Goal: Navigation & Orientation: Find specific page/section

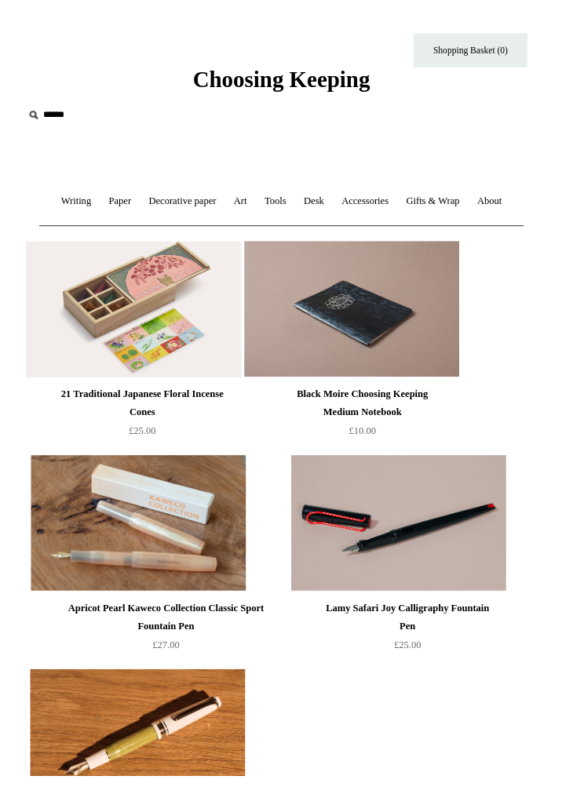
click at [389, 215] on link "Accessories +" at bounding box center [379, 209] width 64 height 42
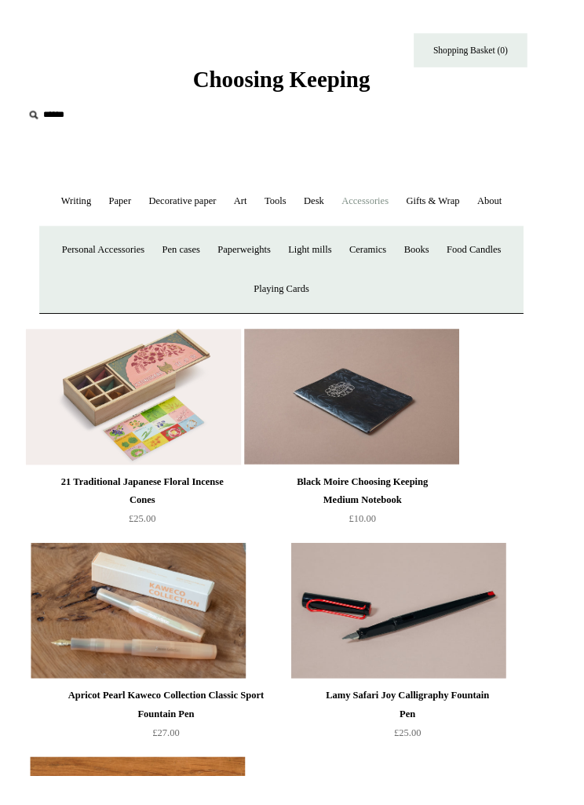
click at [269, 257] on link "Paperweights +" at bounding box center [253, 260] width 71 height 42
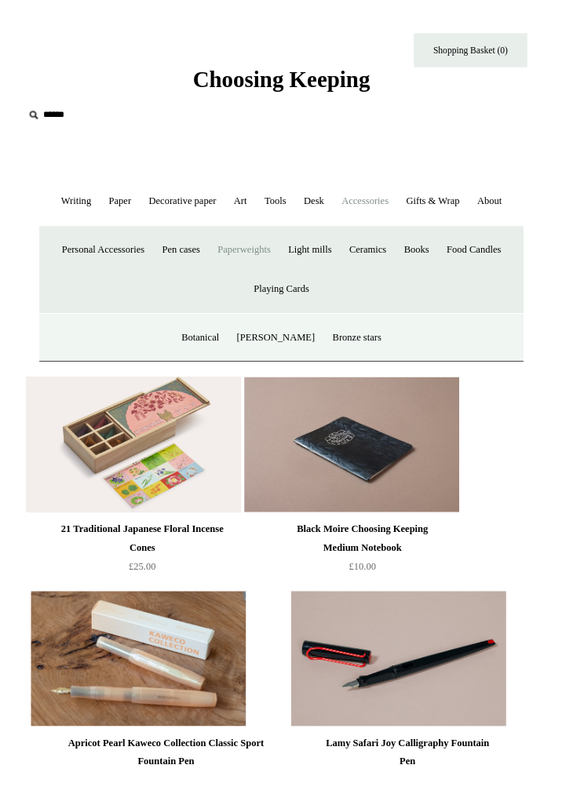
click at [319, 307] on link "Playing Cards" at bounding box center [291, 300] width 73 height 42
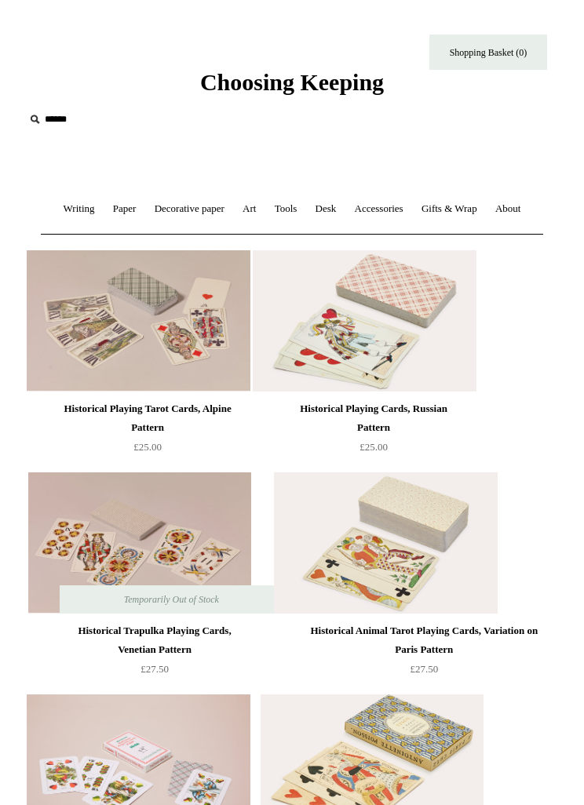
click at [379, 210] on link "Accessories +" at bounding box center [379, 209] width 64 height 42
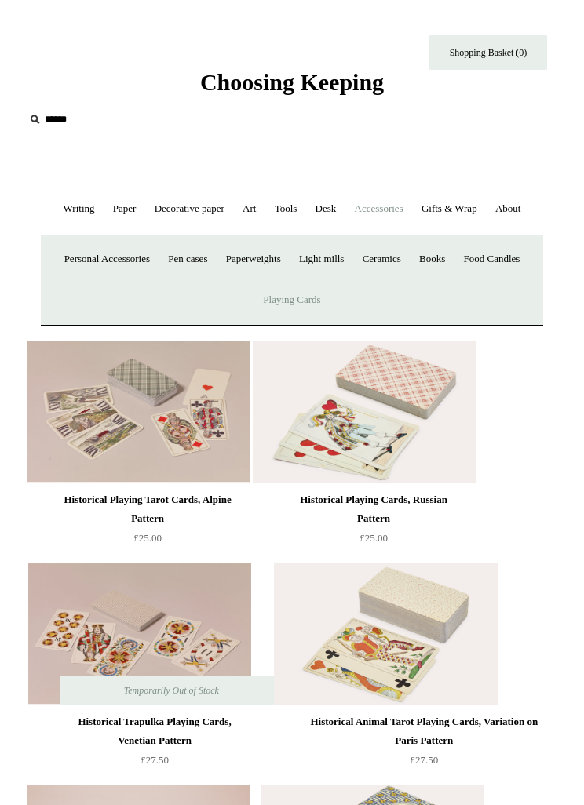
click at [261, 257] on link "Paperweights +" at bounding box center [253, 260] width 71 height 42
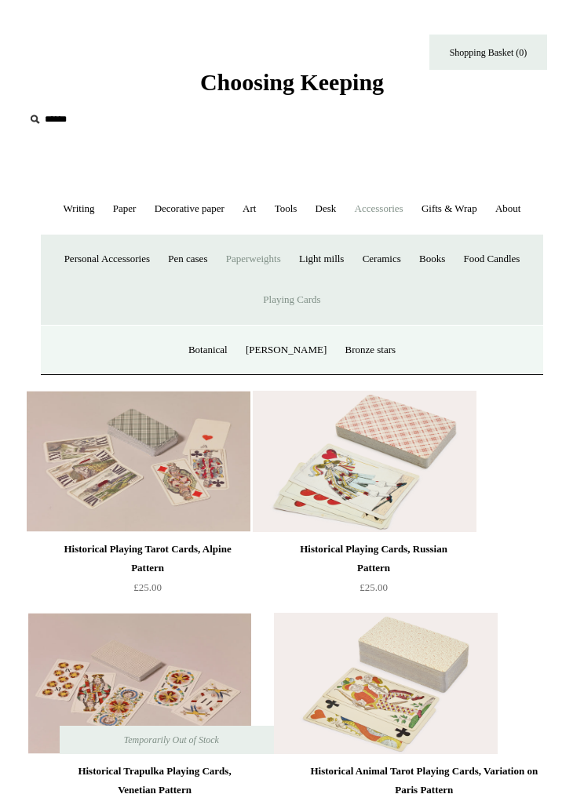
click at [231, 341] on link "Botanical" at bounding box center [208, 351] width 55 height 42
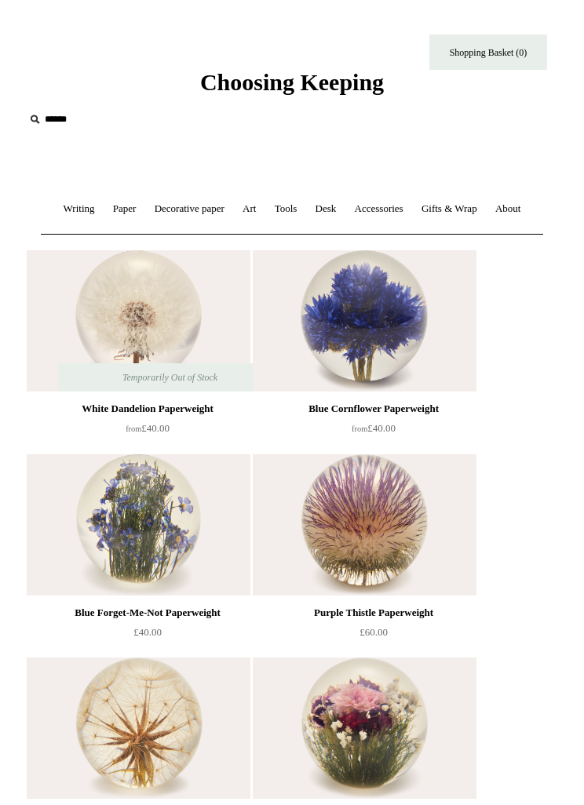
click at [387, 214] on link "Accessories +" at bounding box center [379, 209] width 64 height 42
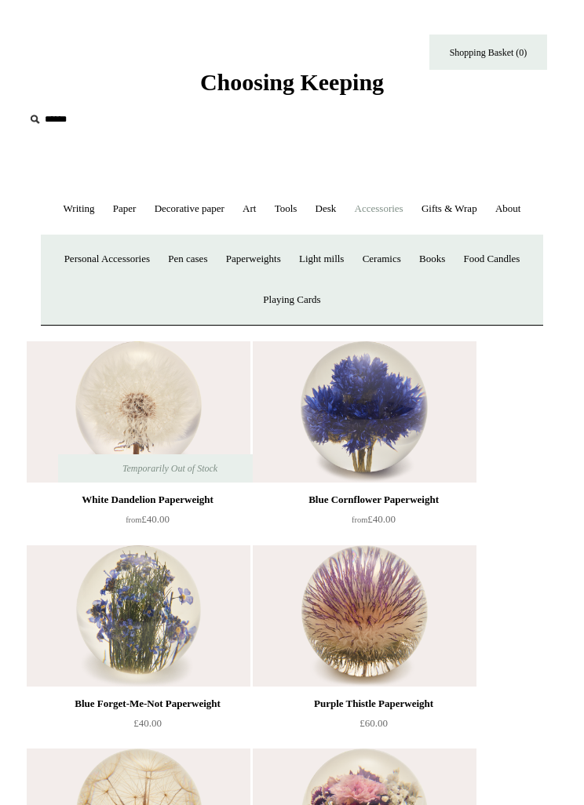
click at [259, 263] on link "Paperweights +" at bounding box center [253, 260] width 71 height 42
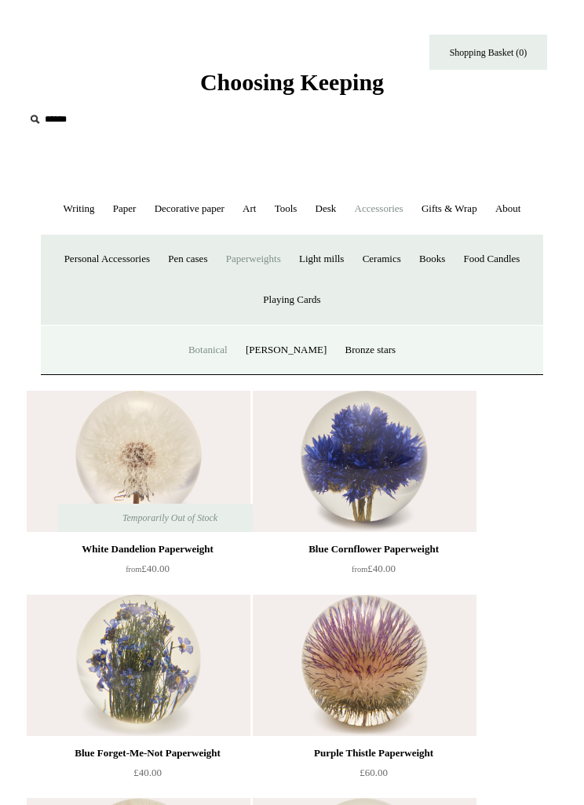
click at [291, 352] on link "[PERSON_NAME]" at bounding box center [286, 351] width 97 height 42
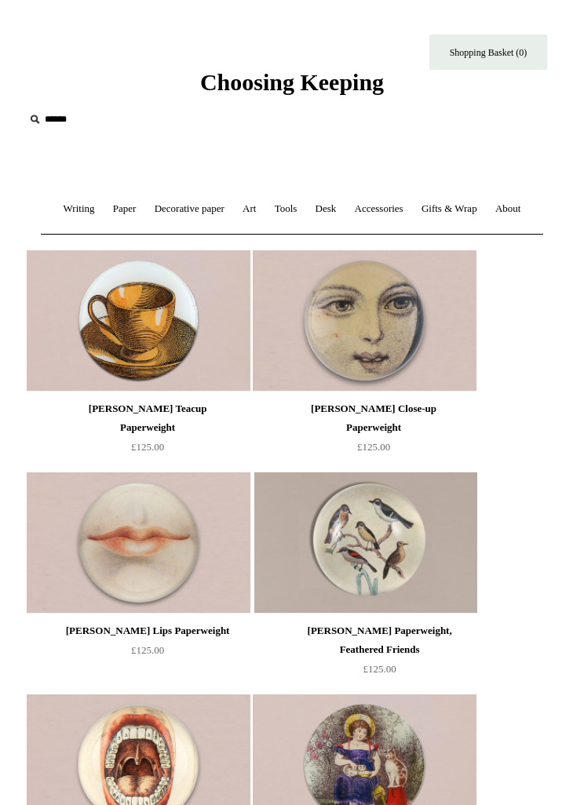
click at [387, 211] on link "Accessories +" at bounding box center [379, 209] width 64 height 42
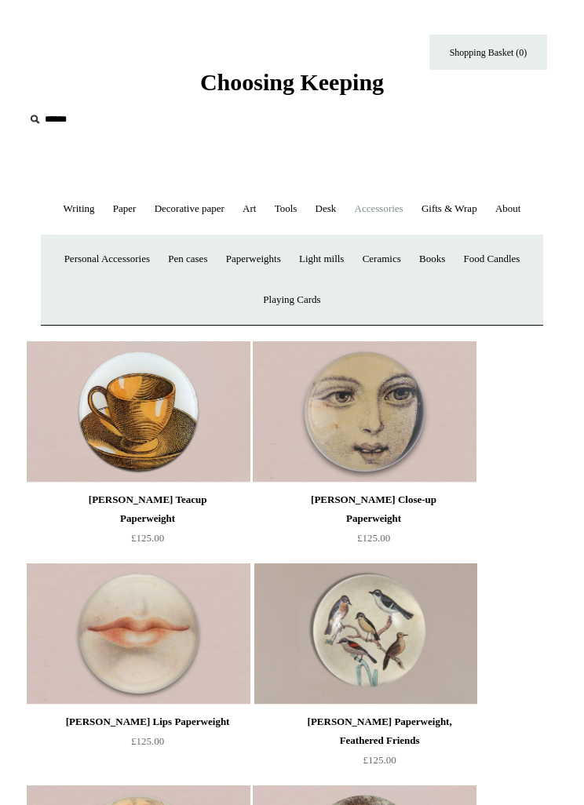
click at [259, 258] on link "Paperweights +" at bounding box center [253, 260] width 71 height 42
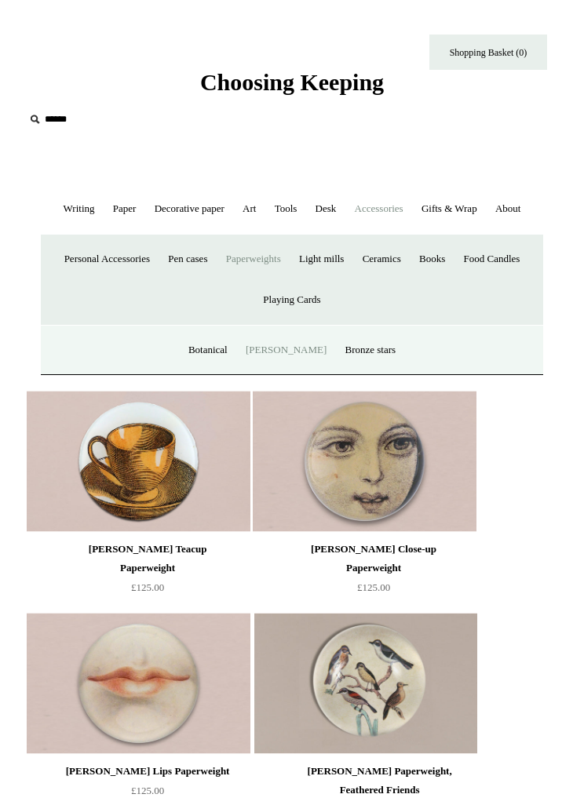
click at [364, 347] on link "Bronze stars" at bounding box center [370, 351] width 67 height 42
